Goal: Transaction & Acquisition: Purchase product/service

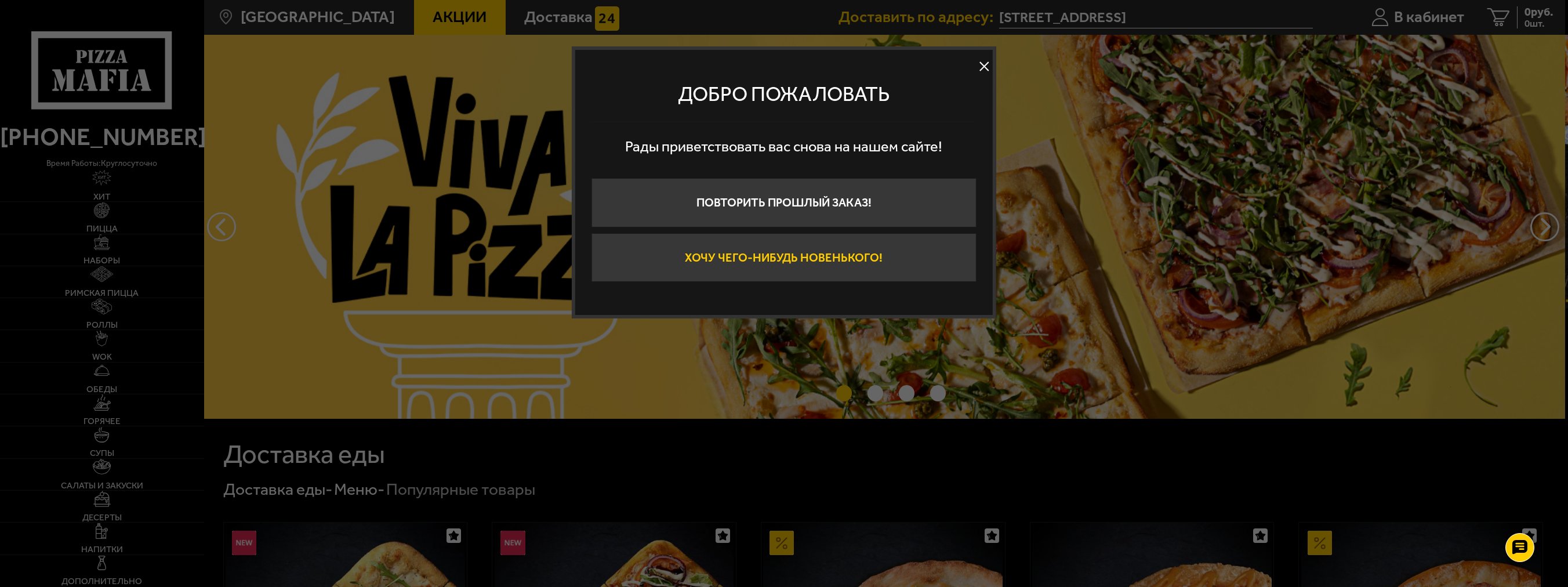
click at [787, 262] on button "Хочу чего-нибудь новенького!" at bounding box center [784, 257] width 385 height 49
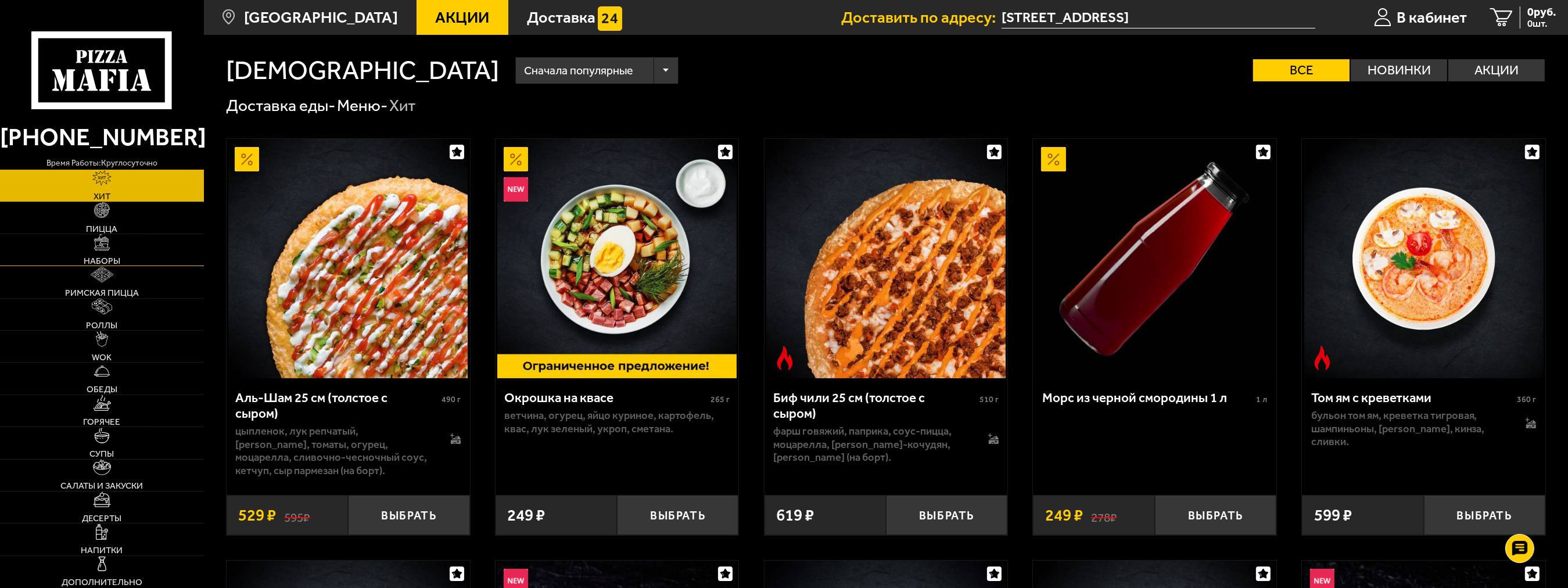
click at [108, 258] on span "Наборы" at bounding box center [102, 261] width 36 height 9
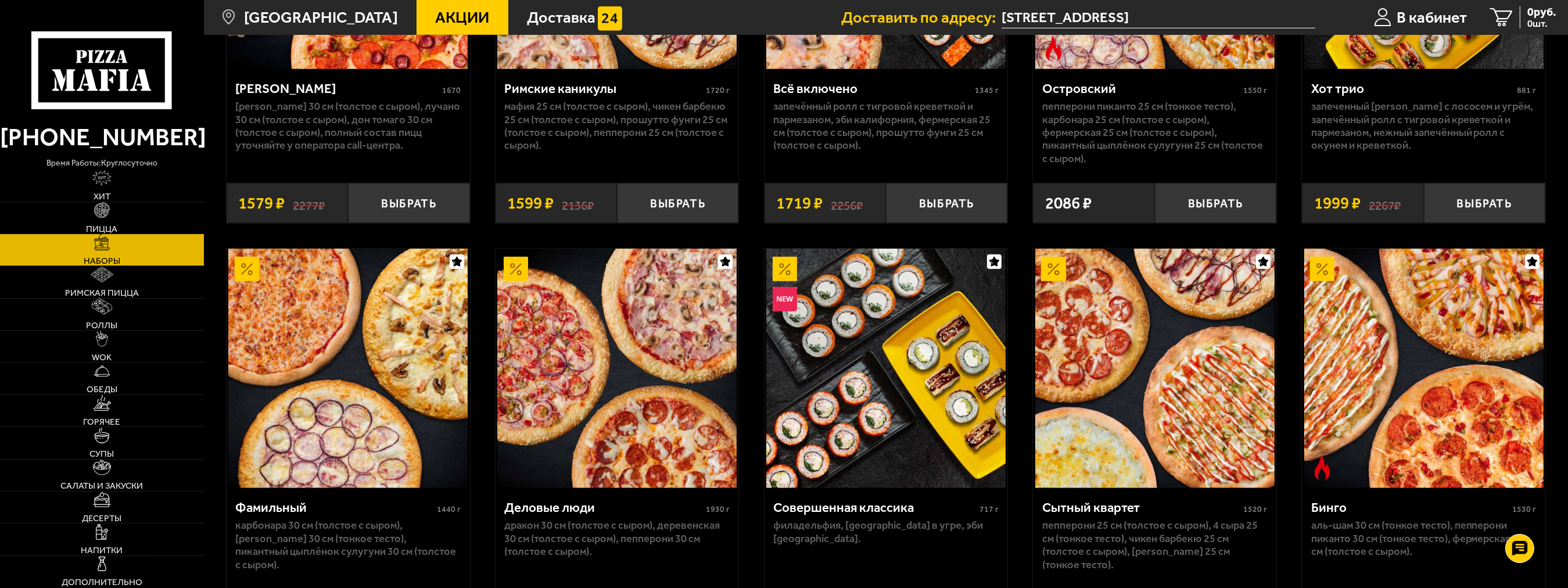
scroll to position [1627, 0]
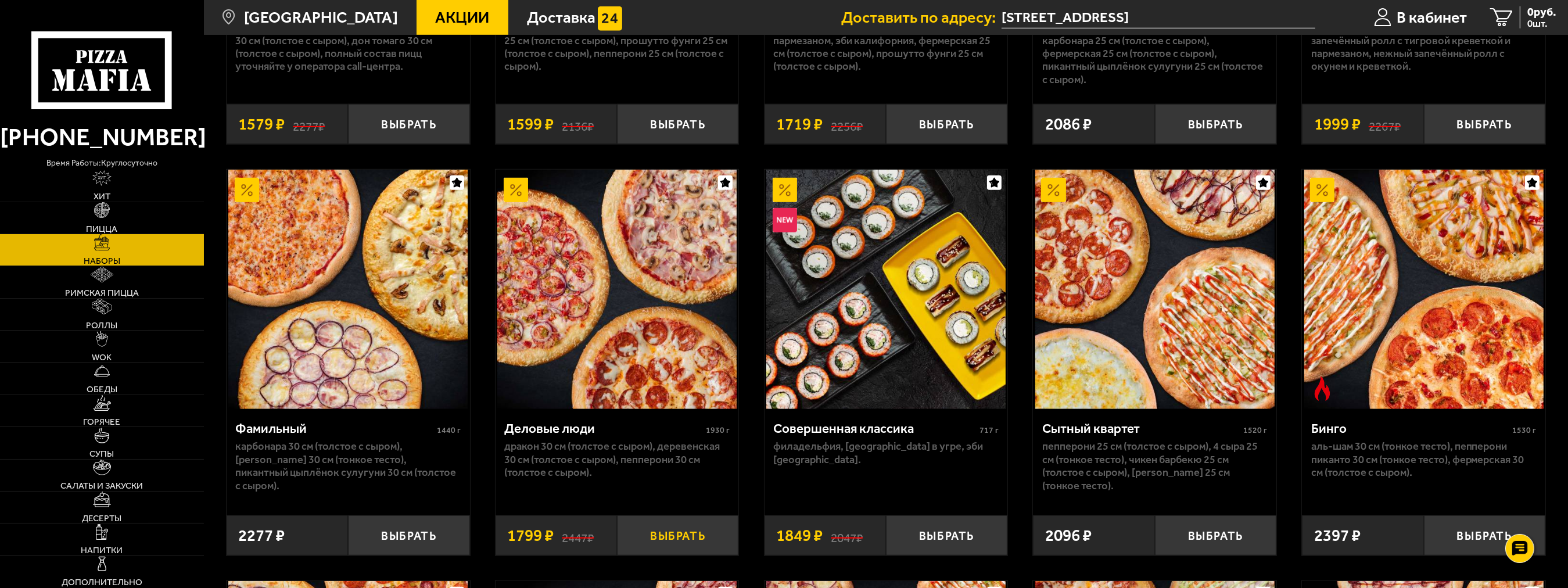
click at [676, 534] on button "Выбрать" at bounding box center [678, 535] width 122 height 40
click at [110, 548] on span "Напитки" at bounding box center [101, 550] width 42 height 9
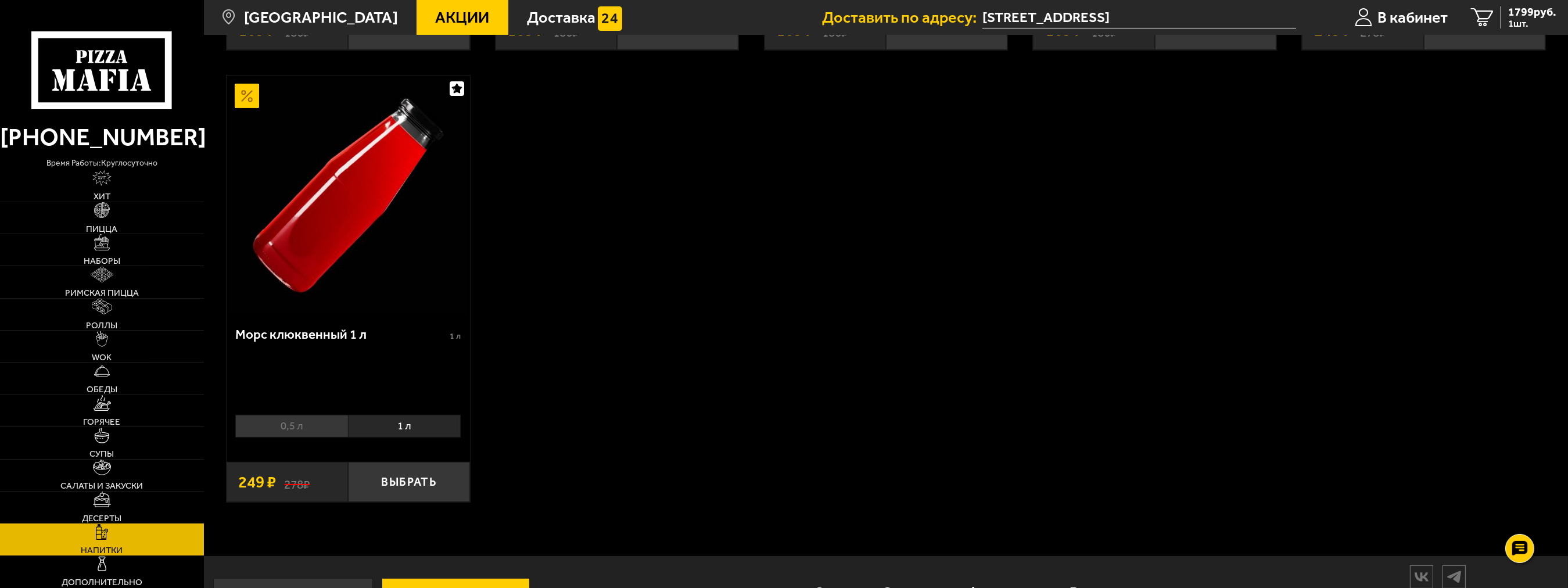
scroll to position [523, 0]
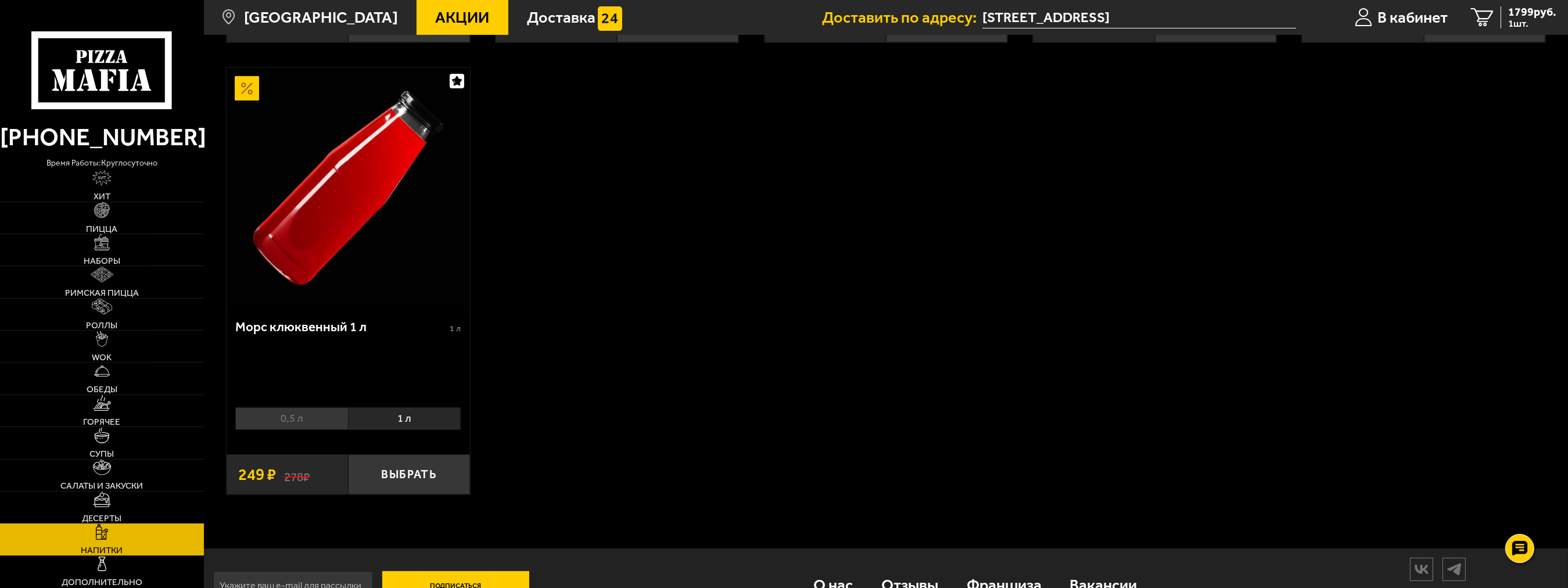
click at [417, 421] on li "1 л" at bounding box center [404, 418] width 113 height 22
click at [421, 484] on button "Выбрать" at bounding box center [409, 474] width 122 height 40
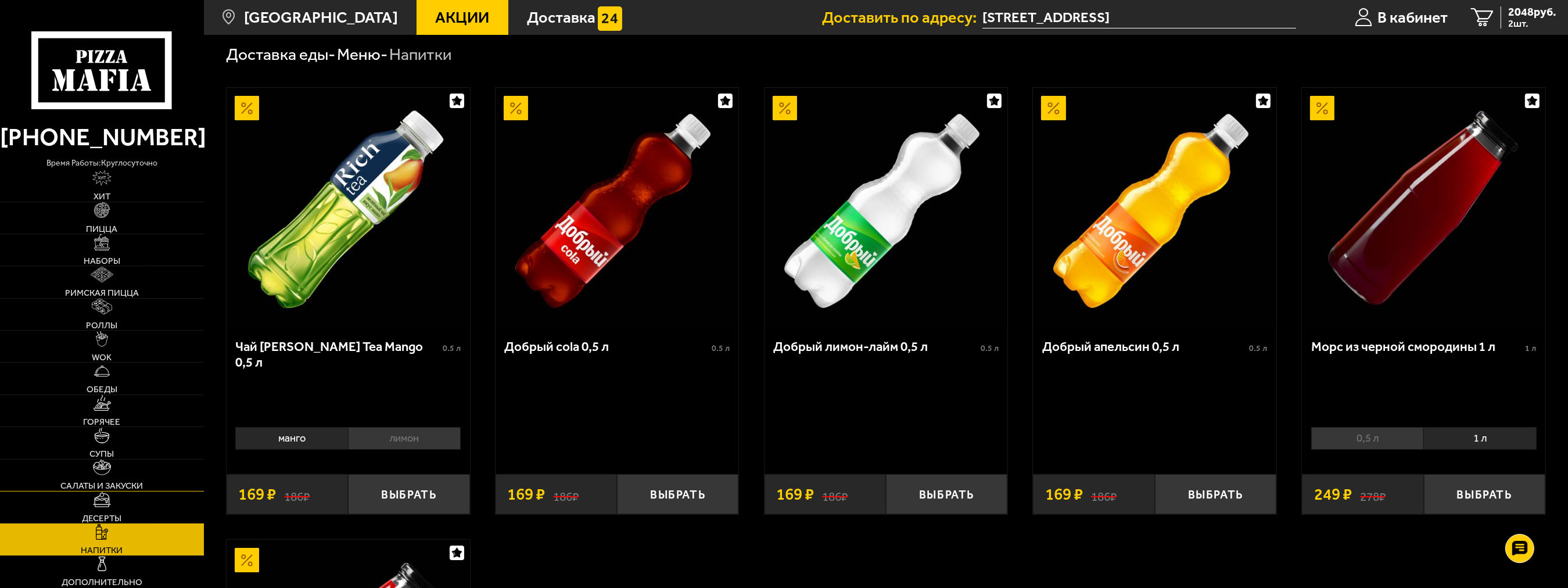
scroll to position [58, 0]
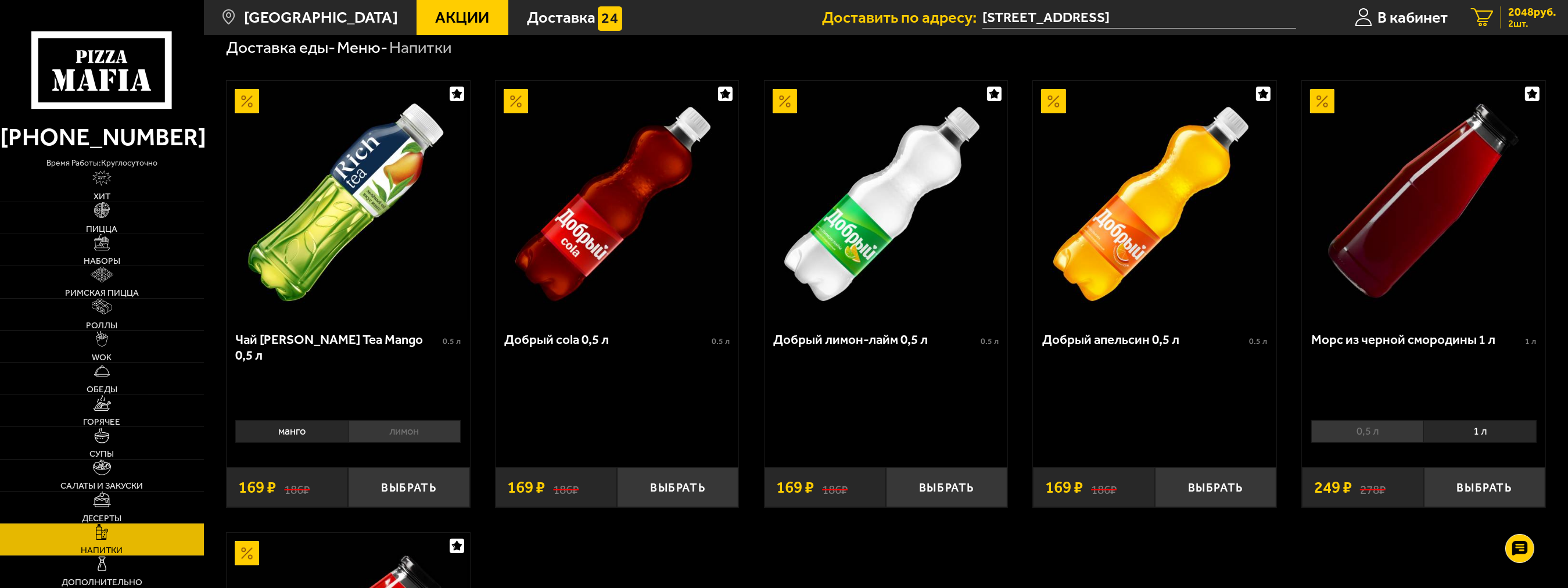
click at [1522, 24] on span "2 шт." at bounding box center [1532, 23] width 48 height 10
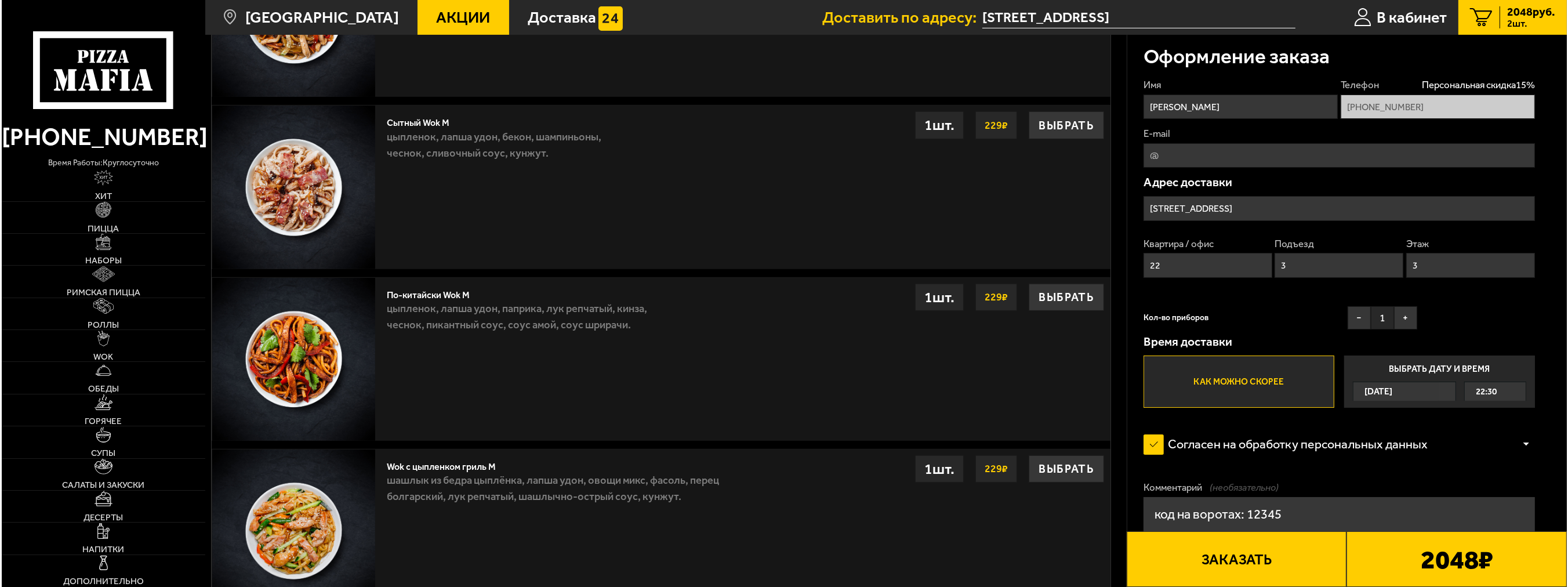
scroll to position [812, 0]
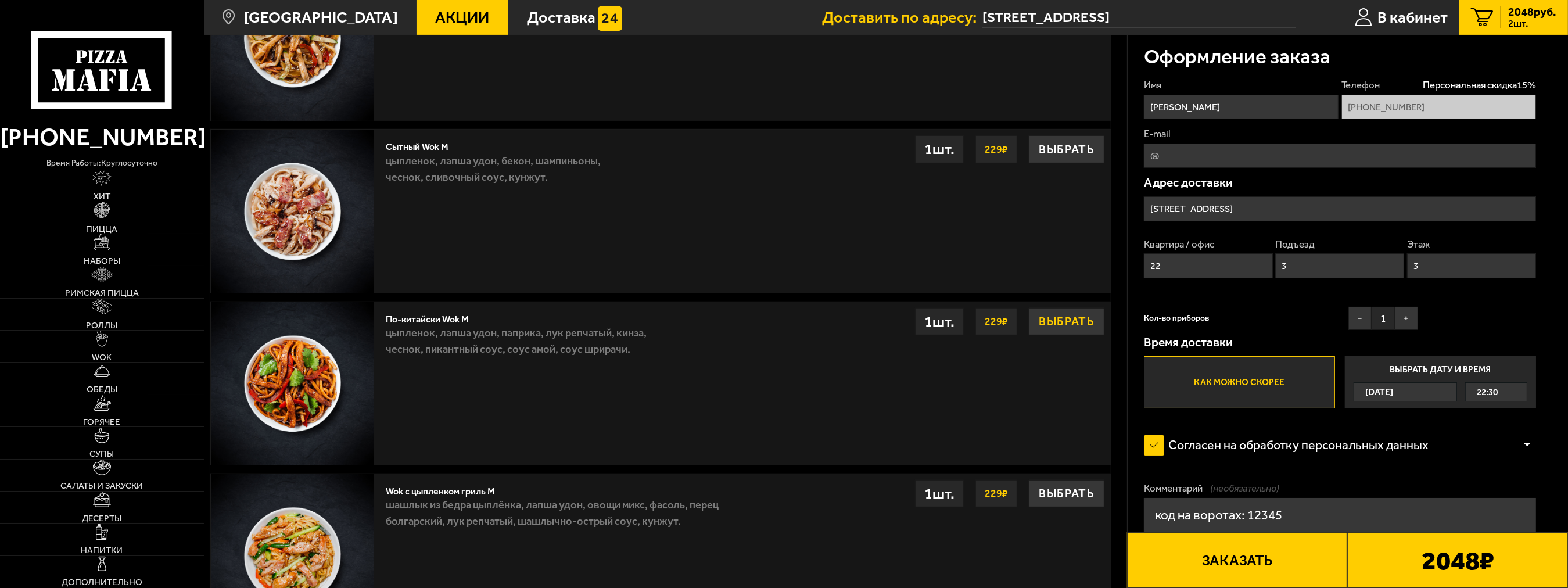
click at [1066, 320] on button "Выбрать" at bounding box center [1066, 321] width 75 height 27
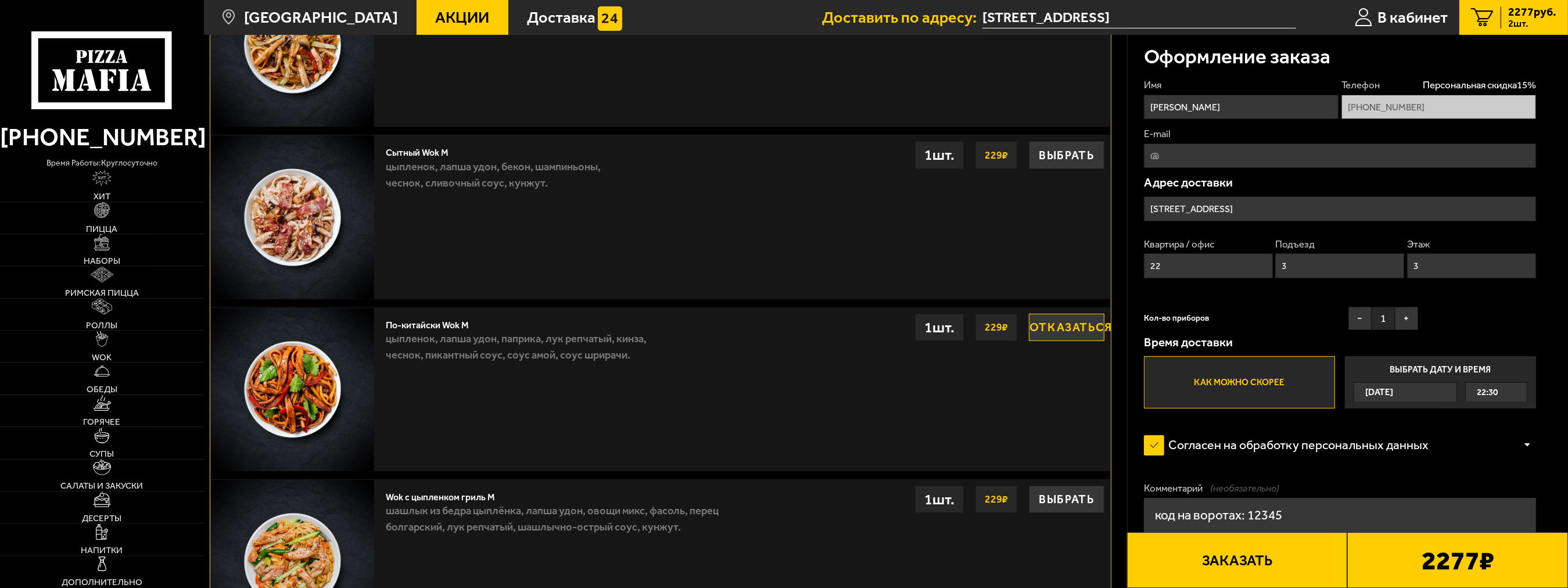
click at [1245, 563] on button "Заказать" at bounding box center [1238, 560] width 221 height 55
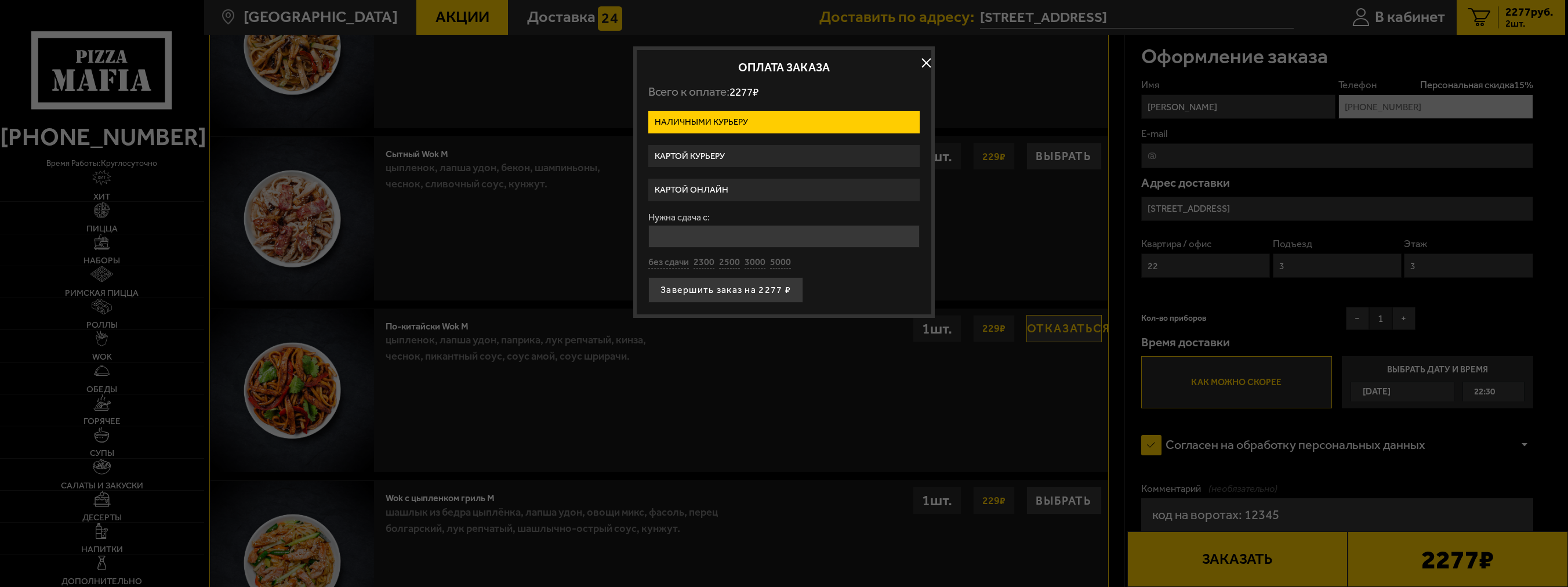
click at [746, 153] on label "Картой курьеру" at bounding box center [784, 156] width 272 height 22
click at [0, 0] on input "Картой курьеру" at bounding box center [0, 0] width 0 height 0
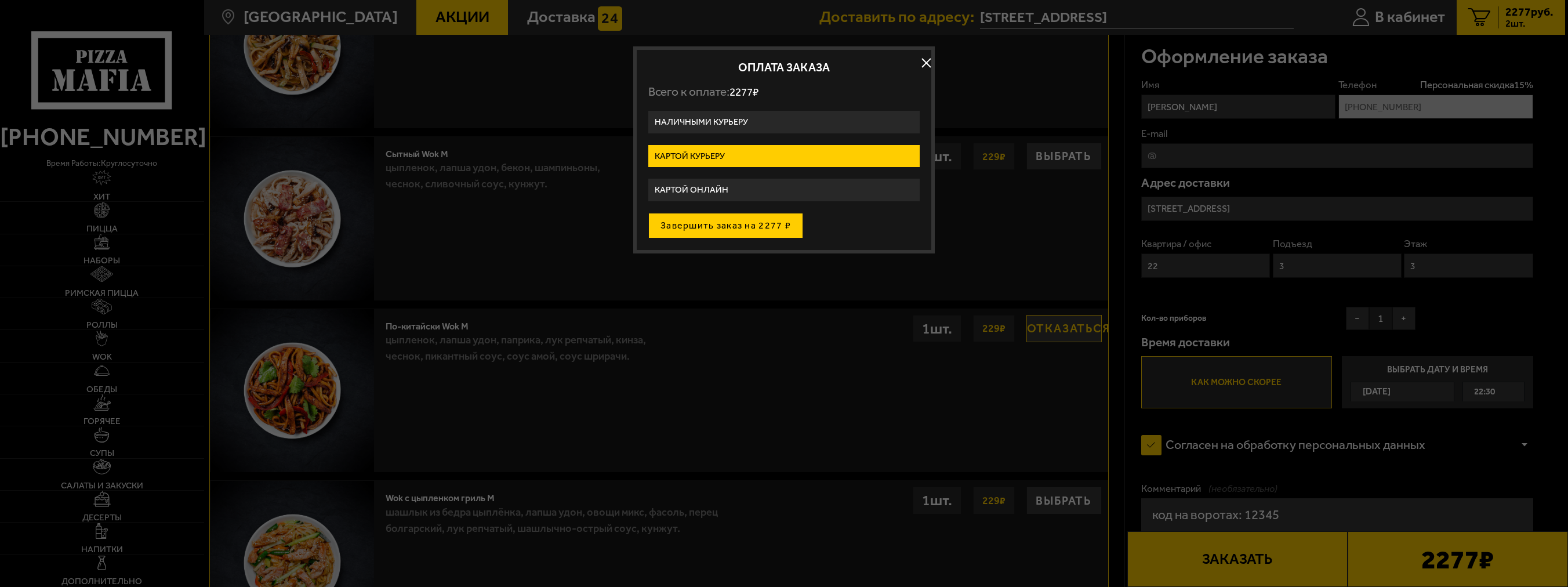
click at [753, 228] on button "Завершить заказ на 2277 ₽" at bounding box center [725, 226] width 155 height 26
